Goal: Transaction & Acquisition: Book appointment/travel/reservation

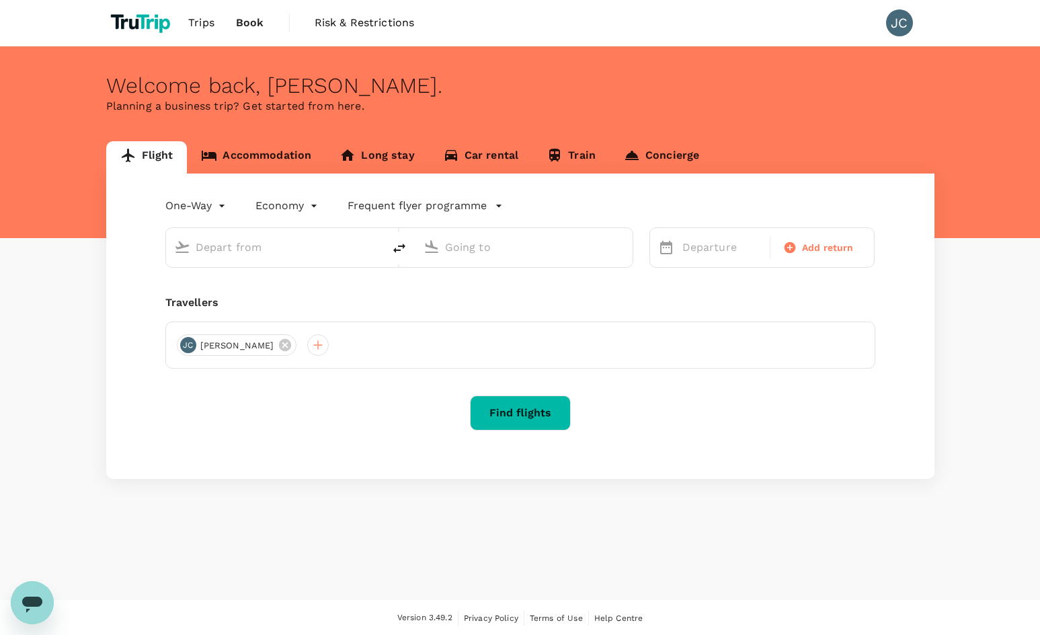
type input "roundtrip"
type input "business"
type input "Kuala Lumpur Intl ([GEOGRAPHIC_DATA])"
type input "Singapore Changi (SIN)"
